Goal: Register for event/course

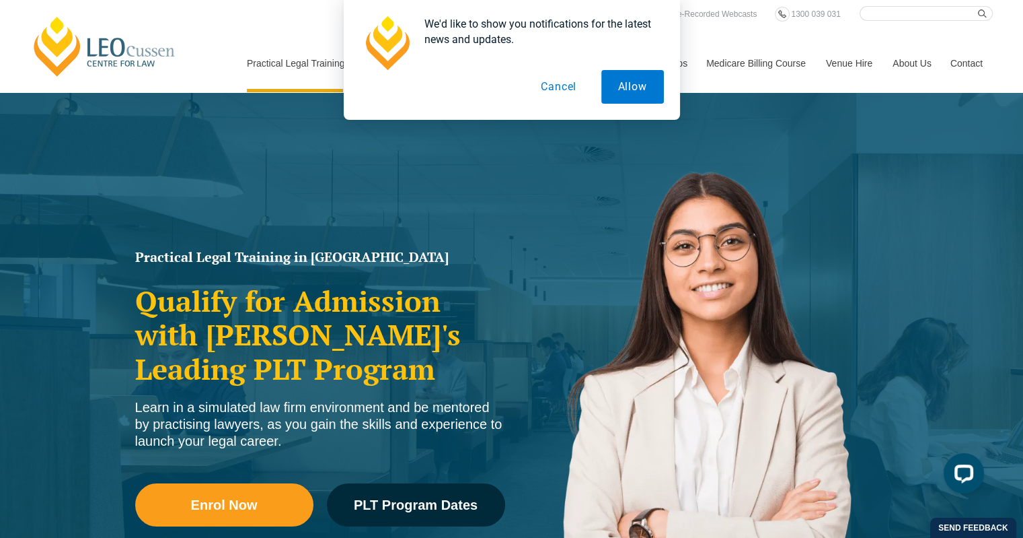
click at [560, 91] on button "Cancel" at bounding box center [558, 87] width 69 height 34
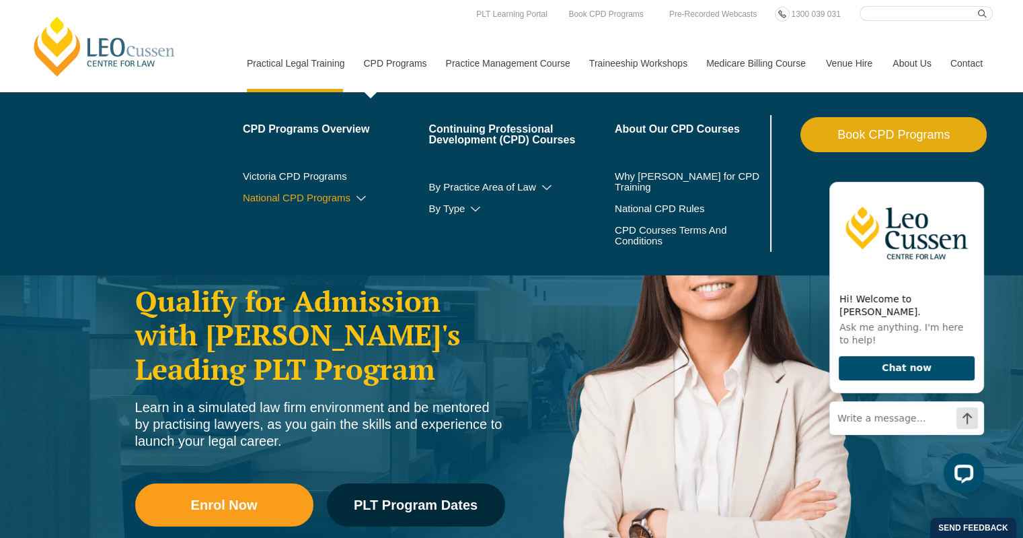
click at [359, 198] on icon at bounding box center [361, 198] width 13 height 9
click at [323, 177] on link "Victoria CPD Programs" at bounding box center [336, 176] width 186 height 11
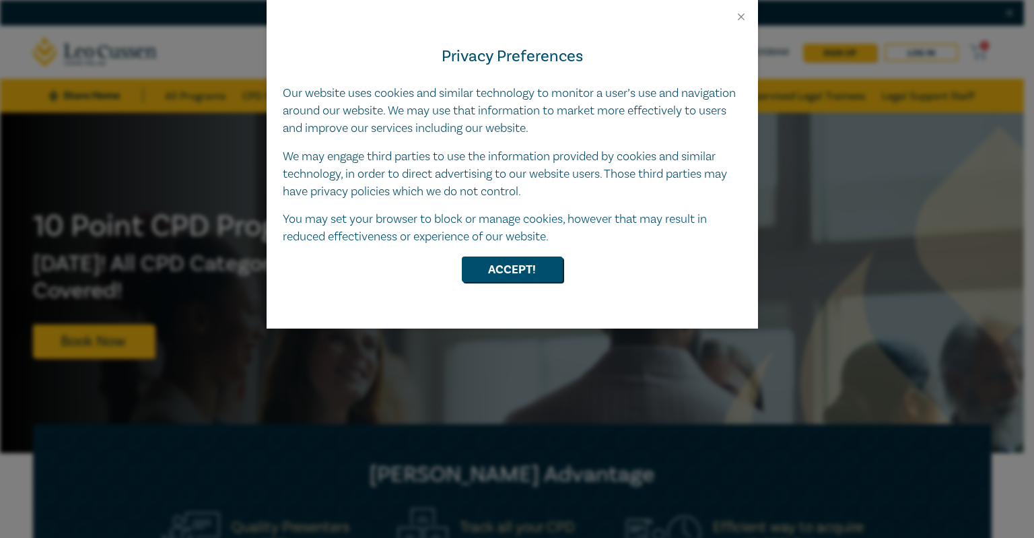
click at [500, 250] on div "Privacy Preferences Our website uses cookies and similar technology to monitor …" at bounding box center [511, 175] width 491 height 305
click at [501, 270] on button "Accept!" at bounding box center [512, 269] width 101 height 26
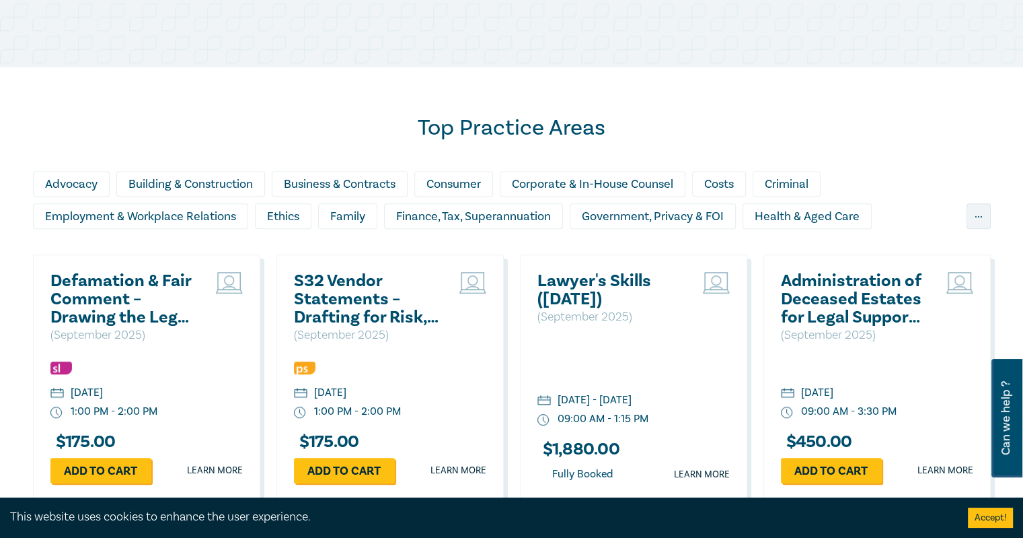
scroll to position [942, 0]
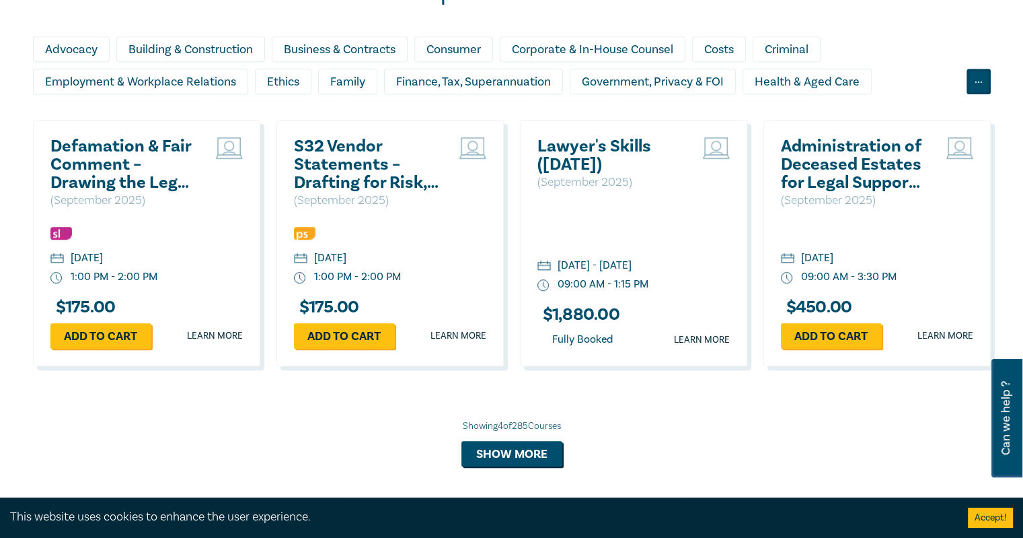
click at [983, 83] on div "..." at bounding box center [979, 82] width 24 height 26
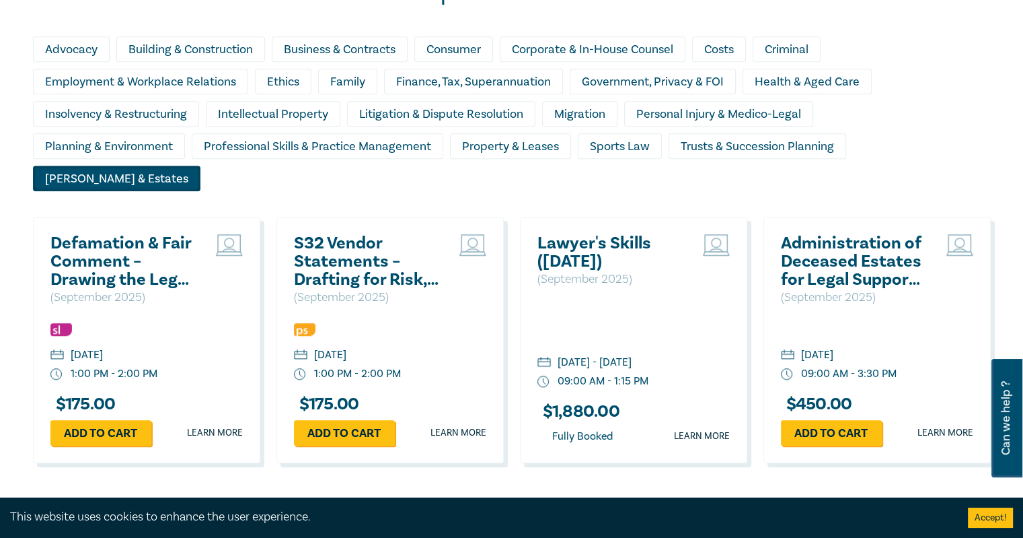
click at [201, 166] on div "Wills & Estates" at bounding box center [117, 179] width 168 height 26
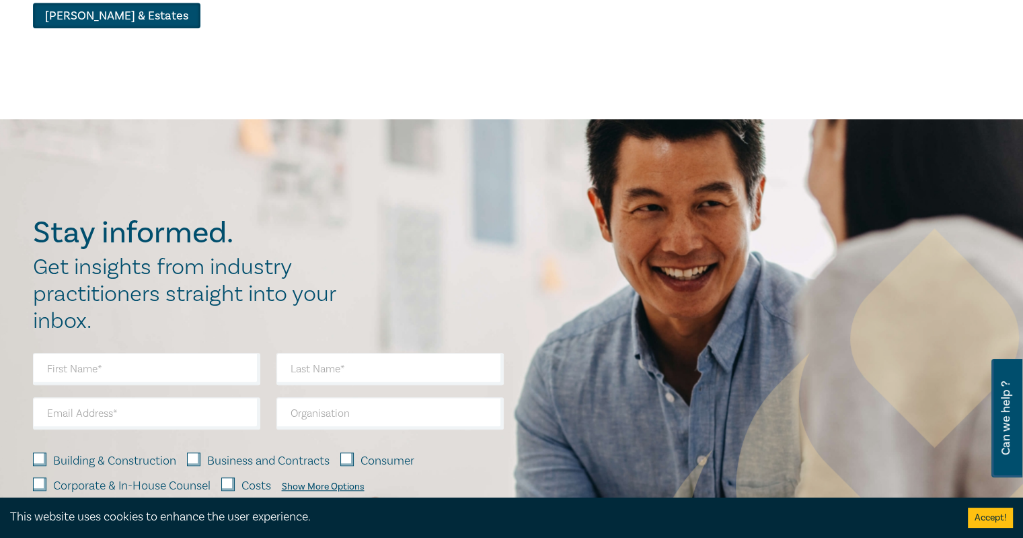
scroll to position [701, 0]
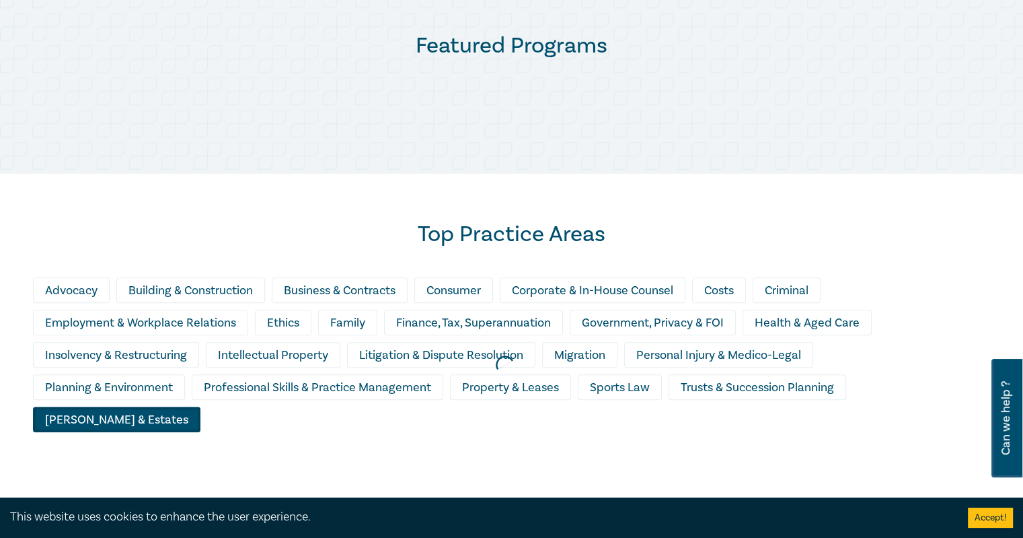
click at [888, 388] on div at bounding box center [504, 364] width 1023 height 330
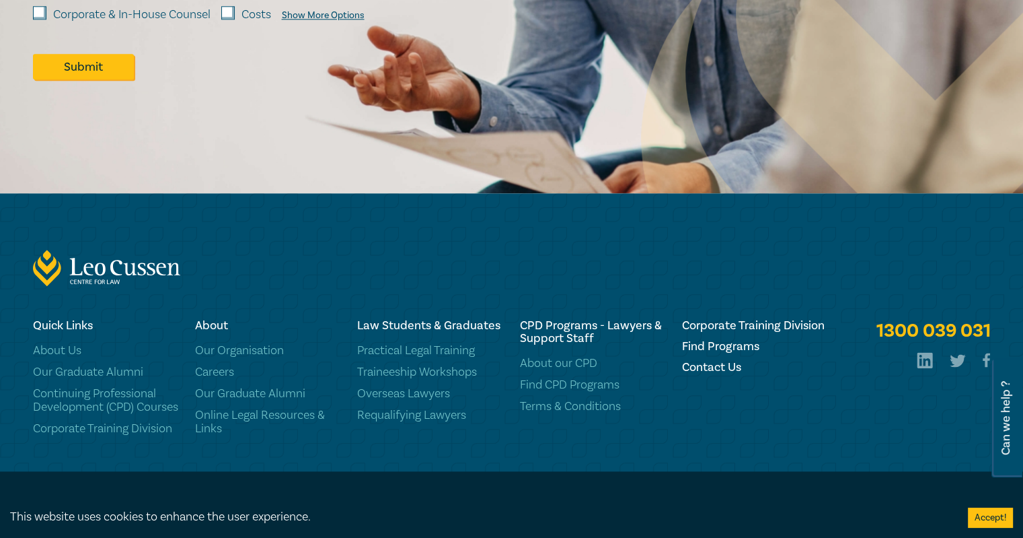
scroll to position [1038, 0]
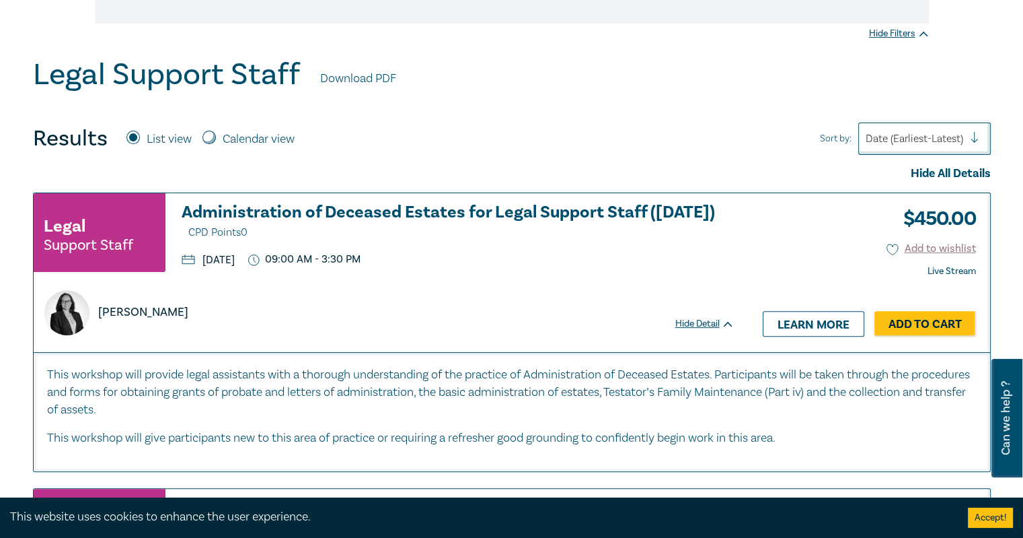
scroll to position [404, 0]
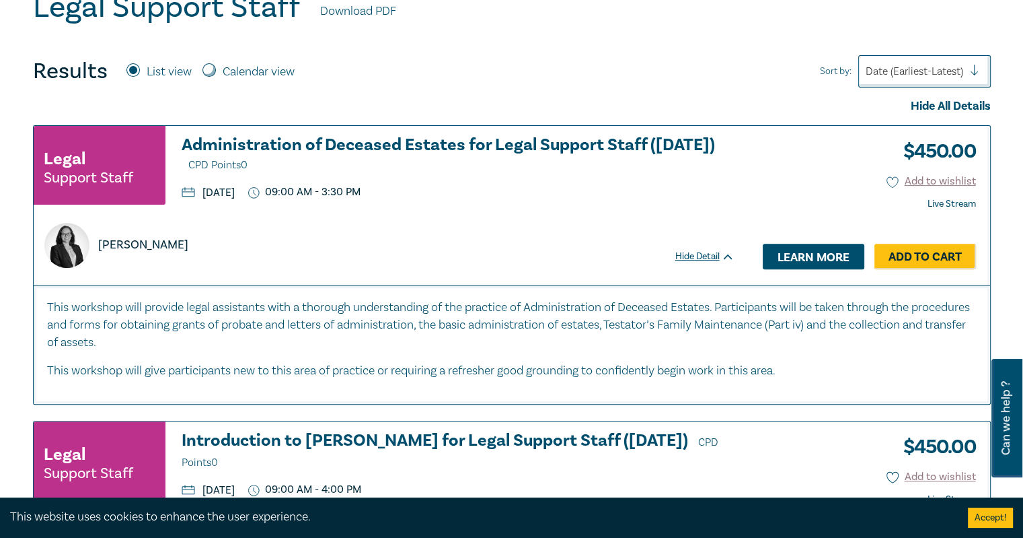
click at [829, 255] on link "Learn more" at bounding box center [814, 257] width 102 height 26
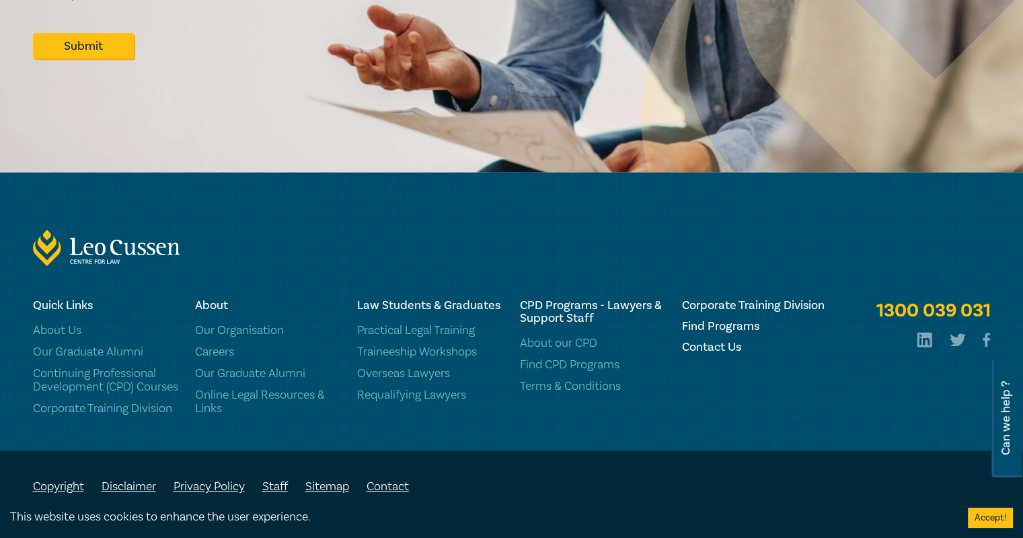
scroll to position [761, 0]
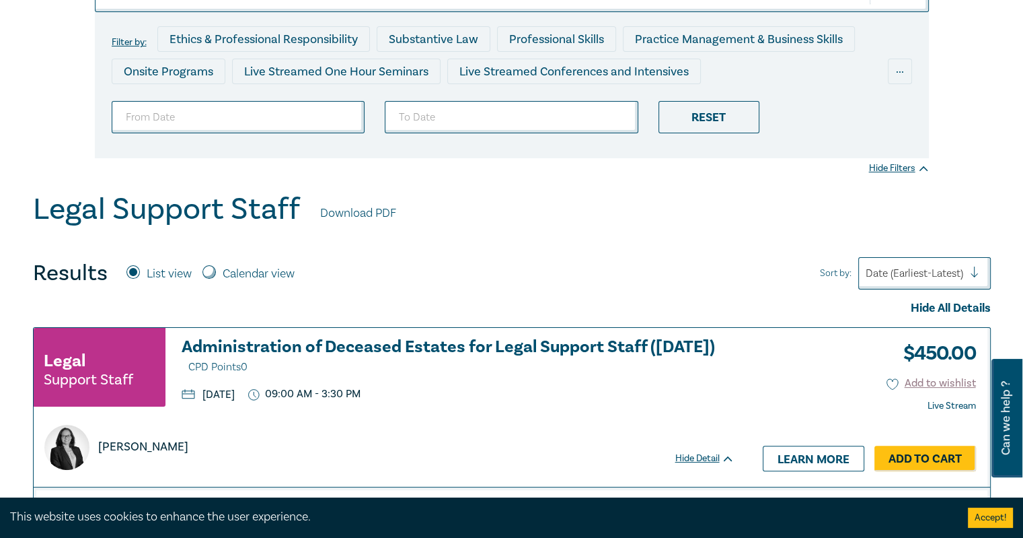
scroll to position [269, 0]
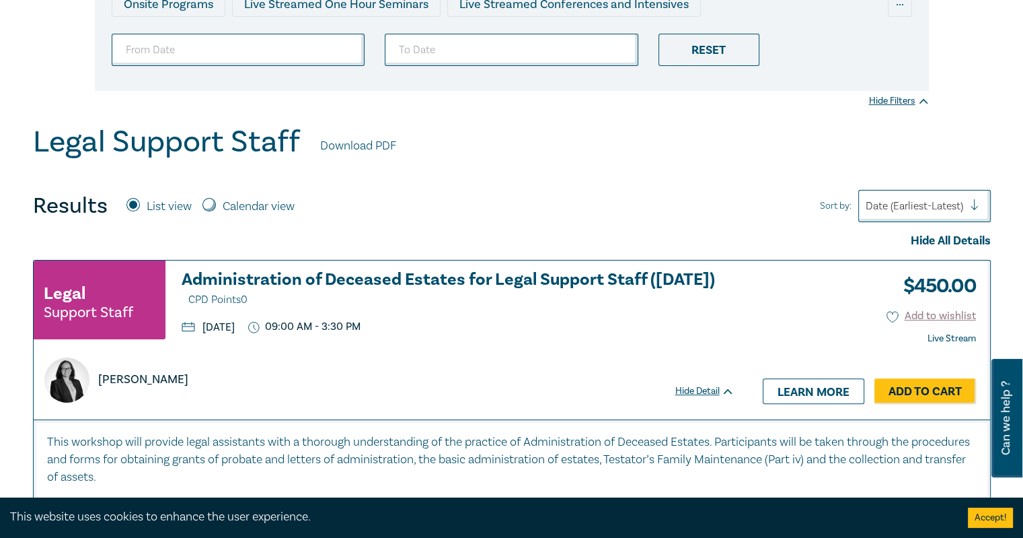
click at [362, 274] on h3 "Administration of Deceased Estates for Legal Support Staff (Sept 2025) CPD Poin…" at bounding box center [458, 289] width 553 height 38
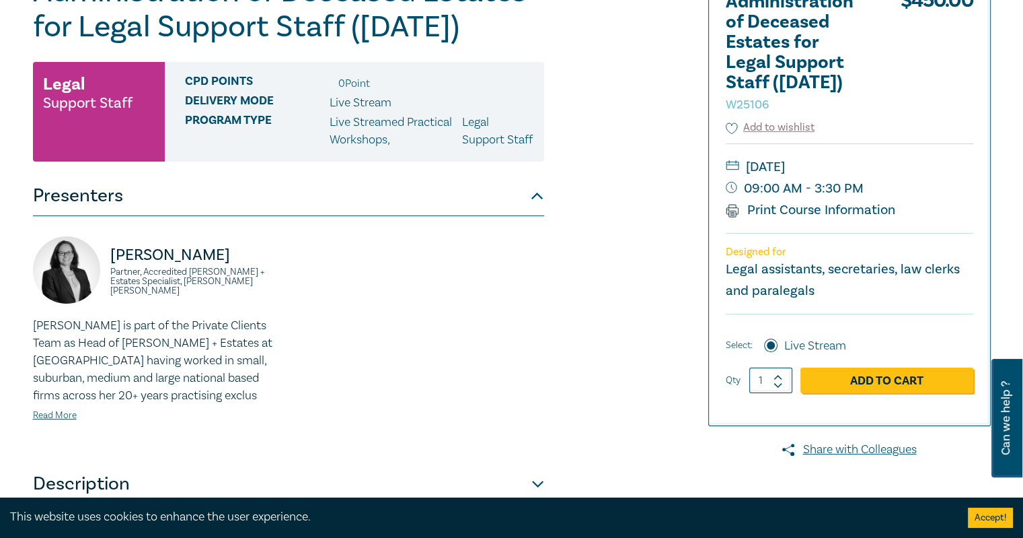
scroll to position [404, 0]
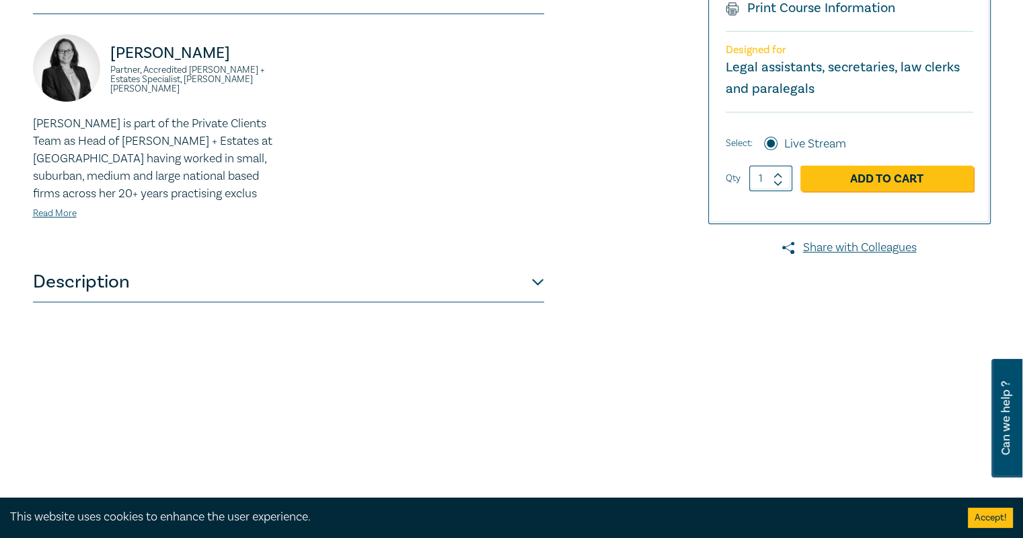
click at [543, 301] on button "Description" at bounding box center [288, 282] width 511 height 40
